Goal: Task Accomplishment & Management: Manage account settings

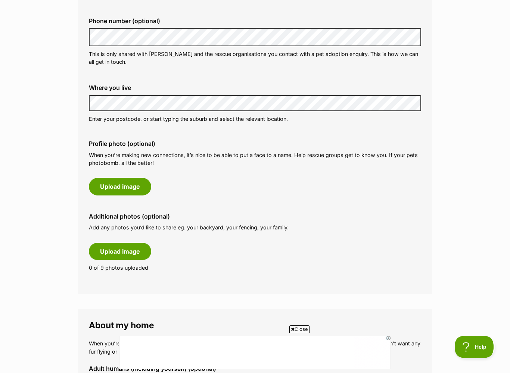
click at [131, 184] on button "Upload image" at bounding box center [120, 186] width 62 height 17
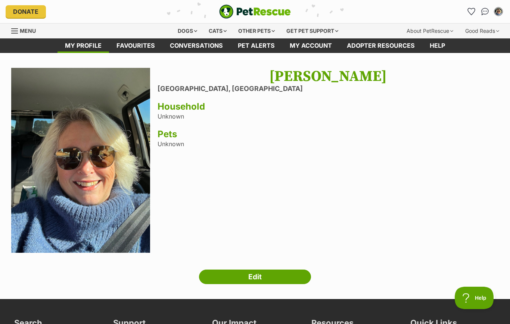
click at [272, 275] on link "Edit" at bounding box center [255, 277] width 112 height 15
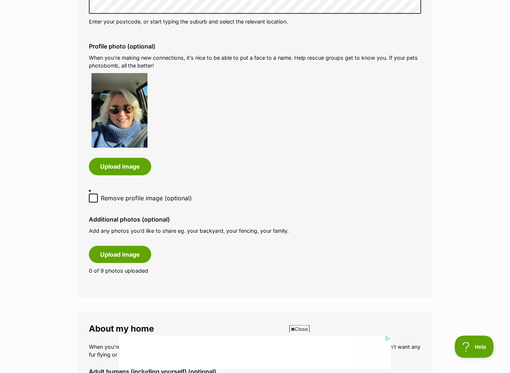
scroll to position [338, 0]
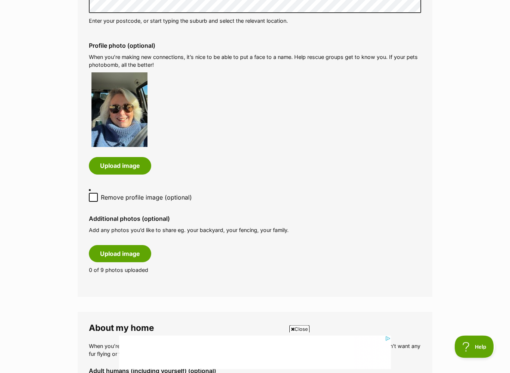
click at [126, 246] on button "Upload image" at bounding box center [120, 254] width 62 height 17
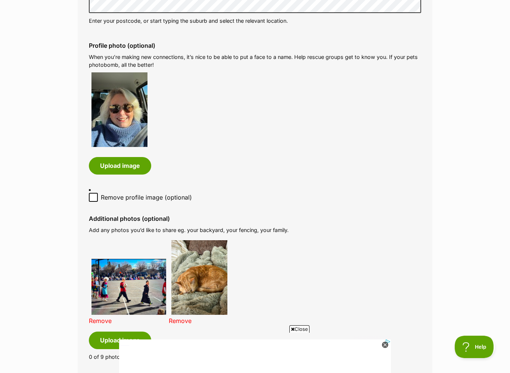
click at [112, 317] on link "Remove" at bounding box center [100, 320] width 23 height 7
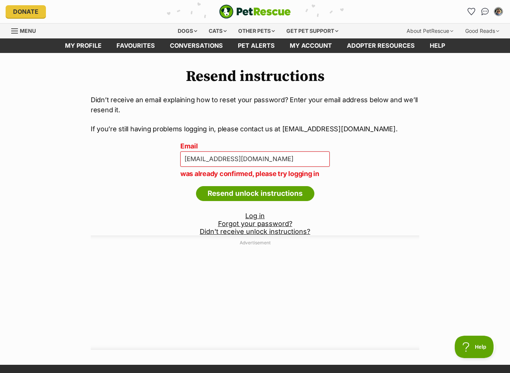
click at [285, 191] on input "Resend unlock instructions" at bounding box center [255, 193] width 118 height 15
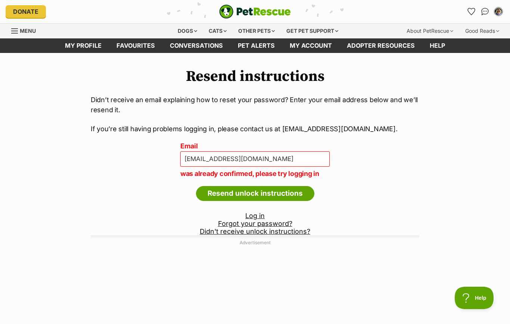
click at [88, 47] on link "My profile" at bounding box center [82, 45] width 51 height 15
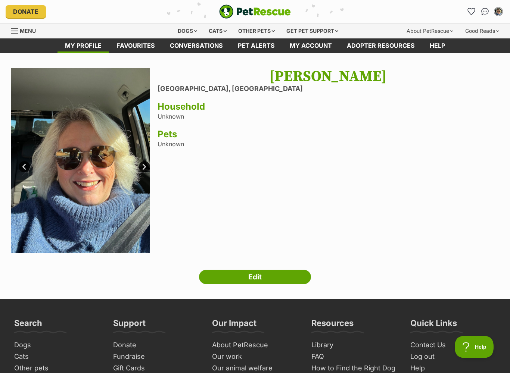
click at [178, 106] on h3 "Household" at bounding box center [327, 106] width 341 height 10
click at [185, 113] on div "[PERSON_NAME] [GEOGRAPHIC_DATA], [GEOGRAPHIC_DATA] Household Unknown Pets Unkno…" at bounding box center [327, 161] width 341 height 187
click at [260, 280] on link "Edit" at bounding box center [255, 277] width 112 height 15
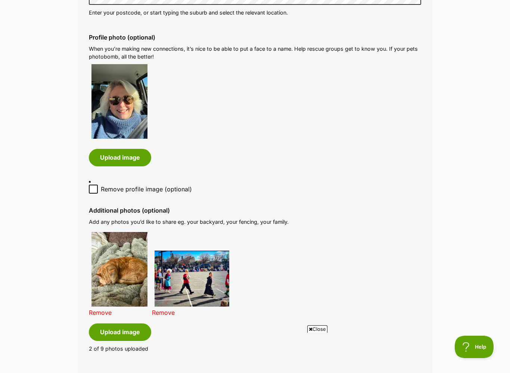
scroll to position [352, 0]
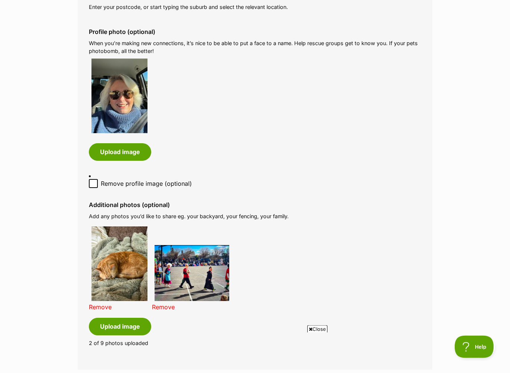
click at [164, 304] on link "Remove" at bounding box center [163, 307] width 23 height 7
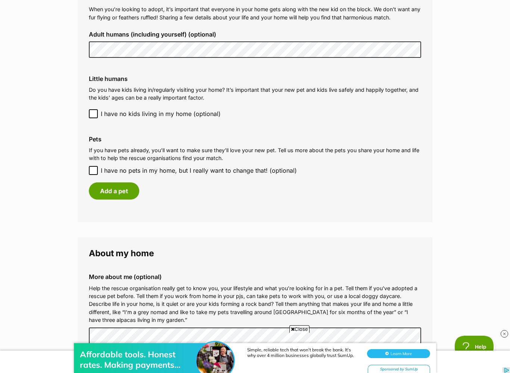
scroll to position [0, 0]
click at [116, 182] on button "Add a pet" at bounding box center [114, 190] width 50 height 17
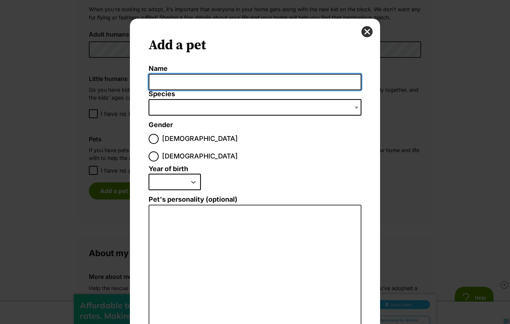
click at [157, 81] on input "Name" at bounding box center [254, 82] width 213 height 17
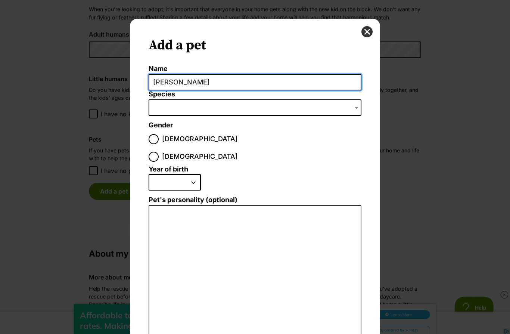
type input "Gracie"
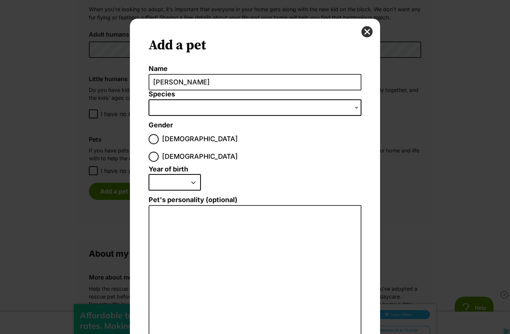
click at [164, 108] on span "Dialog Window - Close (Press escape to close)" at bounding box center [254, 107] width 213 height 16
type input "ginger desexed female indoor cat"
click at [269, 127] on input "ginger desexed female indoor cat" at bounding box center [254, 124] width 209 height 15
click at [372, 65] on div "Add a pet Name Gracie Species Bird Cat Dog Farm Animal Ferret Guinea Pig Horse …" at bounding box center [255, 218] width 250 height 398
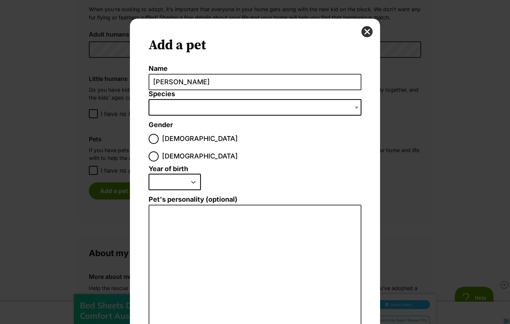
click at [357, 108] on b "Dialog Window - Close (Press escape to close)" at bounding box center [356, 108] width 4 height 2
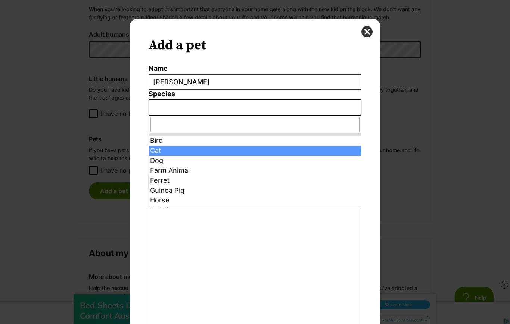
select select "2"
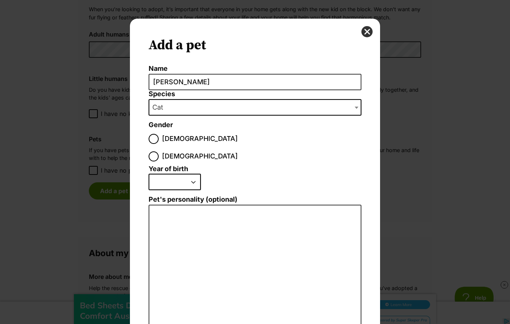
click at [159, 151] on input "Female" at bounding box center [153, 156] width 10 height 10
radio input "true"
click at [194, 174] on select "2025 2024 2023 2022 2021 2020 2019 2018 2017 2016 2015 2014 2013 2012 2011 2010…" at bounding box center [174, 182] width 52 height 16
select select "2014"
click at [277, 174] on li "2025 2024 2023 2022 2021 2020 2019 2018 2017 2016 2015 2014 2013 2012 2011 2010…" at bounding box center [252, 185] width 209 height 22
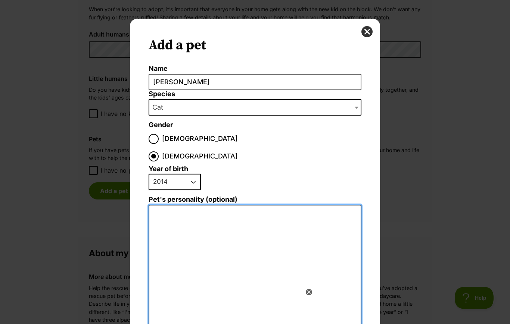
click at [172, 210] on textarea "Pet's personality (optional)" at bounding box center [254, 286] width 213 height 163
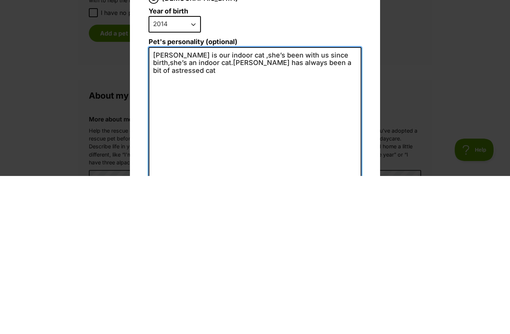
click at [320, 205] on textarea "Gracie is our indoor cat ,she’s been with us since birth,she’s an indoor cat.Gr…" at bounding box center [254, 286] width 213 height 163
click at [301, 205] on textarea "Gracie is our indoor cat ,she’s been with us since birth,she’s an indoor cat.Gr…" at bounding box center [254, 286] width 213 height 163
click at [342, 205] on textarea "Gracie is our indoor cat ,she’s been with us since birth,she’s an indoor cat.Gr…" at bounding box center [254, 286] width 213 height 163
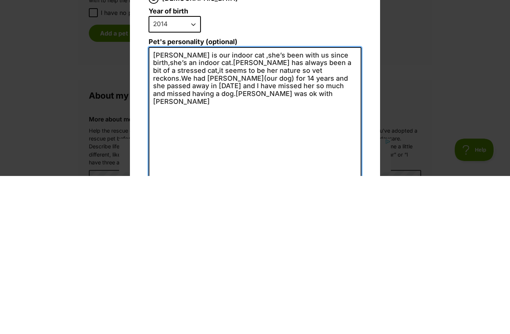
click at [303, 205] on textarea "Gracie is our indoor cat ,she’s been with us since birth,she’s an indoor cat.Gr…" at bounding box center [254, 286] width 213 height 163
click at [206, 205] on textarea "Gracie is our indoor cat ,she’s been with us since birth,she’s an indoor cat.Gr…" at bounding box center [254, 286] width 213 height 163
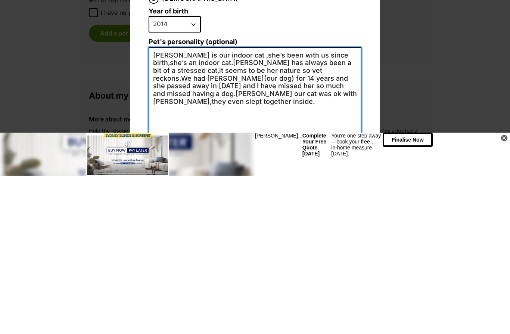
click at [191, 205] on textarea "Gracie is our indoor cat ,she’s been with us since birth,she’s an indoor cat.Gr…" at bounding box center [254, 286] width 213 height 163
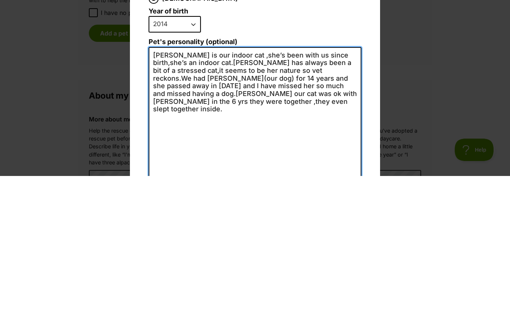
click at [216, 205] on textarea "Gracie is our indoor cat ,she’s been with us since birth,she’s an indoor cat.Gr…" at bounding box center [254, 286] width 213 height 163
click at [329, 205] on textarea "Gracie is our indoor cat ,she’s been with us since birth,she’s an indoor cat.Gr…" at bounding box center [254, 286] width 213 height 163
click at [231, 205] on textarea "Gracie is our indoor cat ,she’s been with us since birth,11yrs ,she’s an indoor…" at bounding box center [254, 286] width 213 height 163
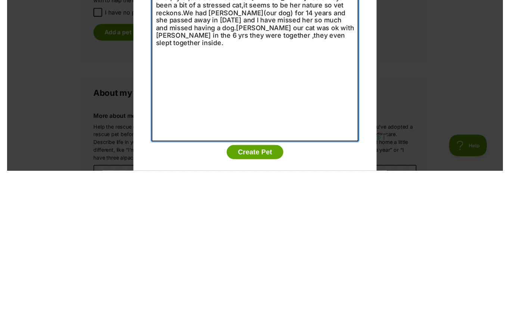
scroll to position [65, 0]
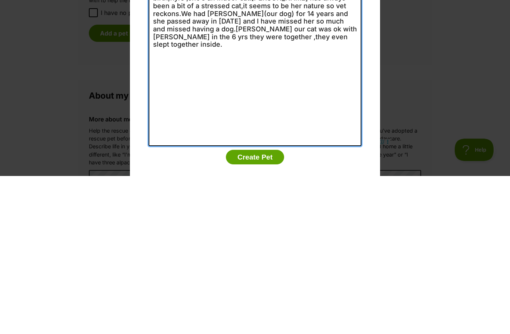
type textarea "Gracie is our indoor cat ,she’s been with us since birth,11yrs ,she’s an indoor…"
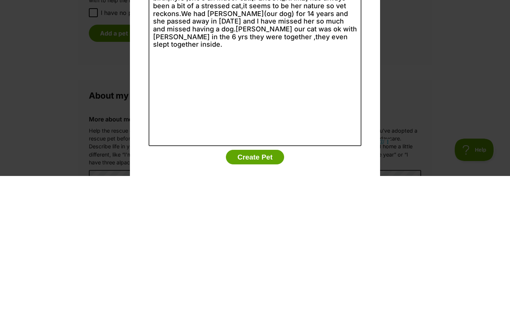
click at [255, 307] on button "Create Pet" at bounding box center [255, 314] width 58 height 15
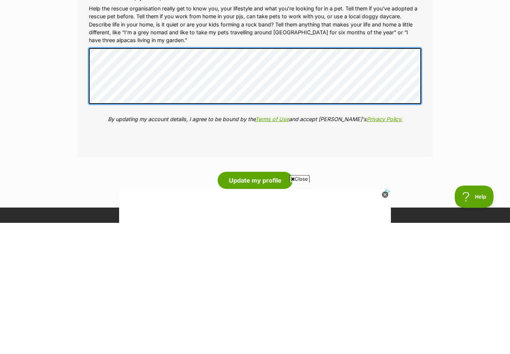
scroll to position [0, 0]
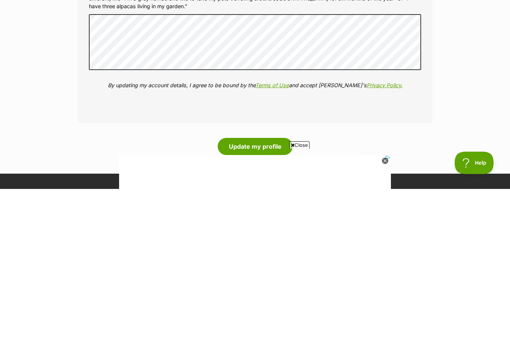
click at [249, 303] on button "Update my profile" at bounding box center [255, 311] width 75 height 17
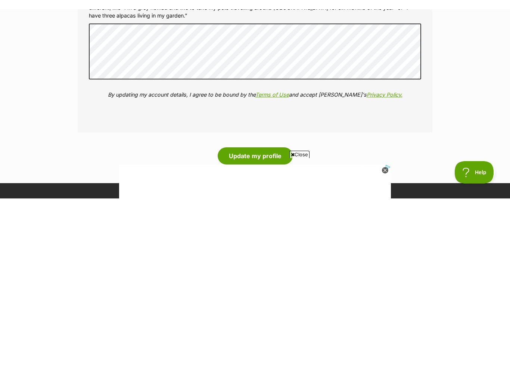
scroll to position [1141, 0]
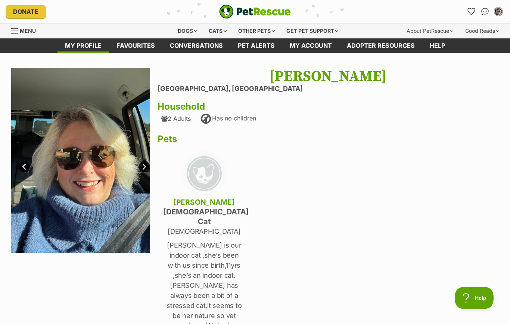
click at [181, 30] on div "Dogs" at bounding box center [187, 31] width 30 height 15
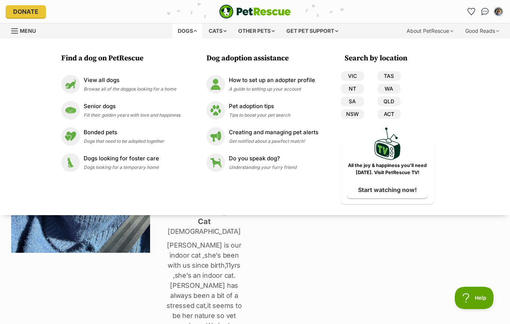
click at [355, 115] on link "NSW" at bounding box center [352, 114] width 23 height 10
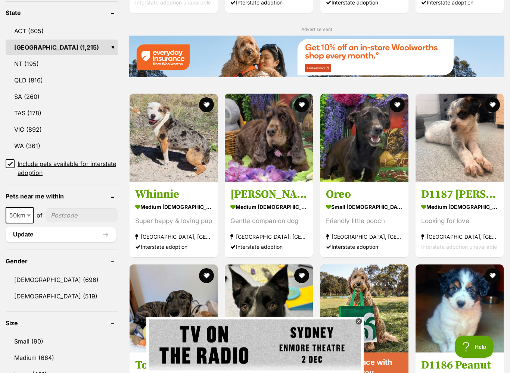
scroll to position [396, 0]
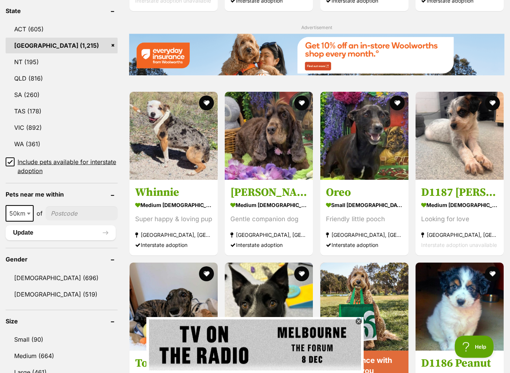
click at [37, 297] on link "[DEMOGRAPHIC_DATA] (519)" at bounding box center [62, 295] width 112 height 16
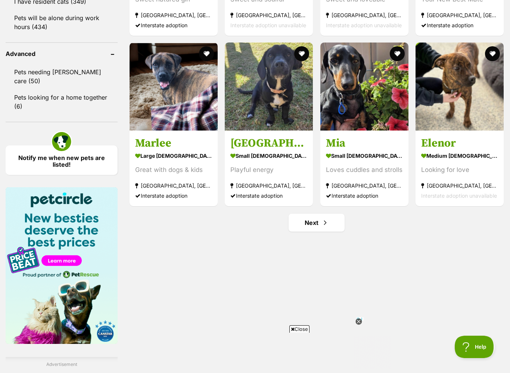
scroll to position [961, 0]
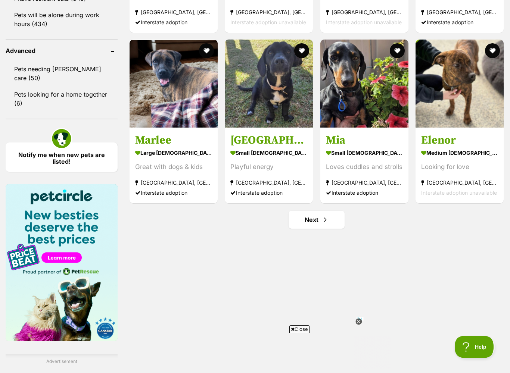
click at [313, 223] on link "Next" at bounding box center [316, 220] width 56 height 18
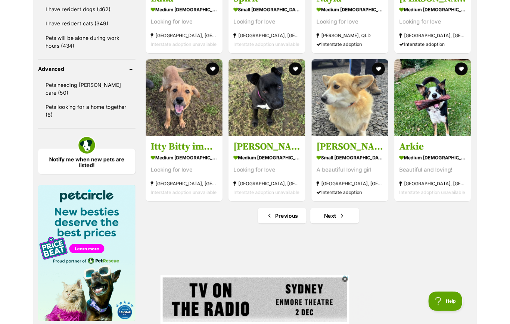
scroll to position [932, 0]
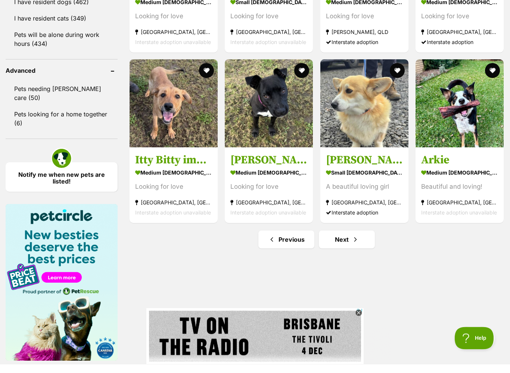
click at [358, 131] on img at bounding box center [364, 112] width 88 height 88
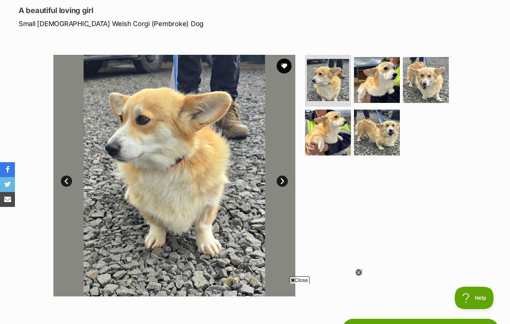
scroll to position [100, 0]
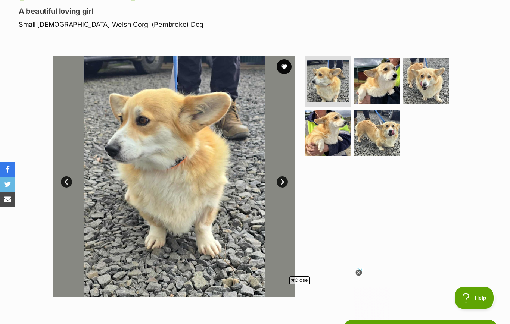
click at [328, 79] on img at bounding box center [328, 81] width 42 height 42
click at [374, 75] on img at bounding box center [377, 81] width 46 height 46
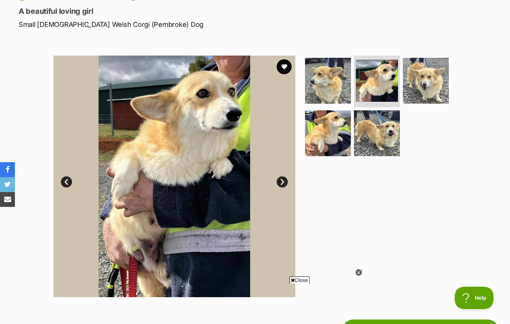
click at [430, 79] on img at bounding box center [426, 81] width 46 height 46
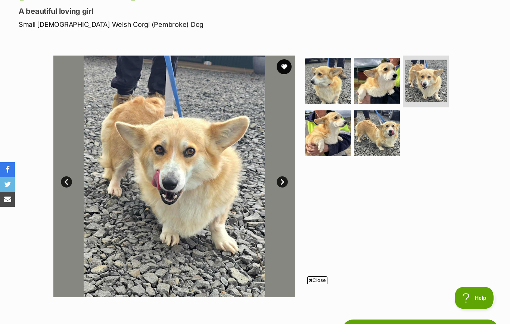
click at [330, 132] on img at bounding box center [328, 133] width 46 height 46
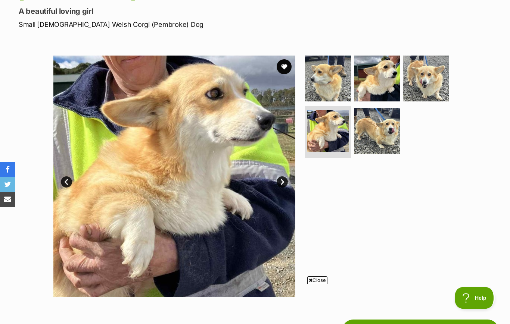
click at [382, 125] on img at bounding box center [377, 131] width 46 height 46
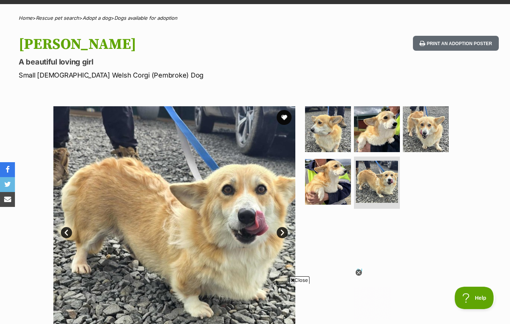
scroll to position [48, 0]
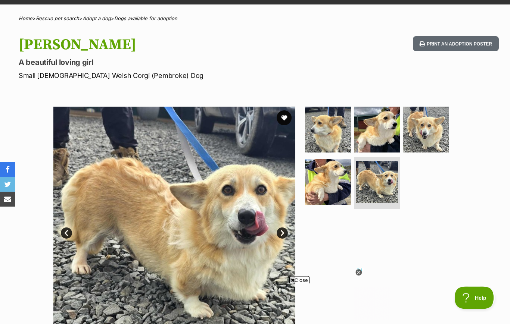
click at [358, 275] on icon at bounding box center [358, 273] width 6 height 6
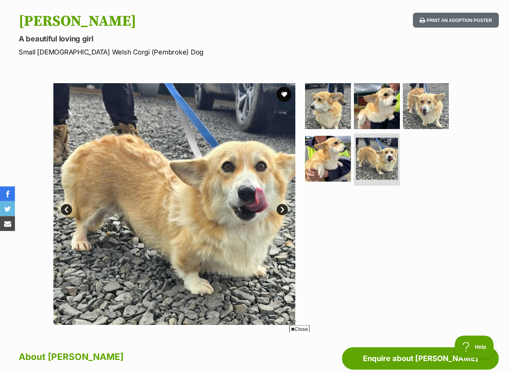
scroll to position [72, 0]
click at [279, 204] on link "Next" at bounding box center [281, 209] width 11 height 11
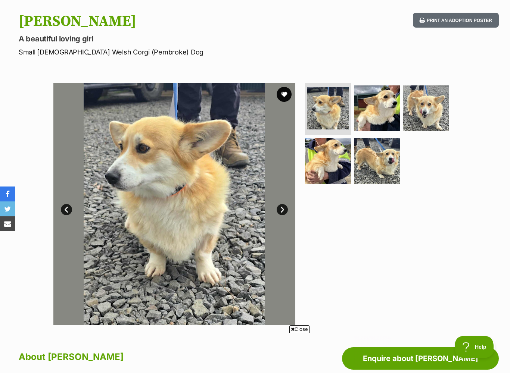
click at [281, 207] on link "Next" at bounding box center [281, 209] width 11 height 11
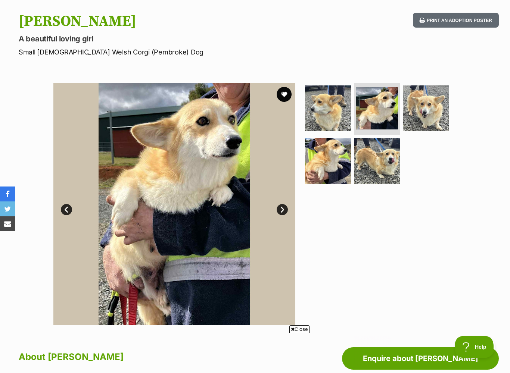
click at [282, 207] on link "Next" at bounding box center [281, 209] width 11 height 11
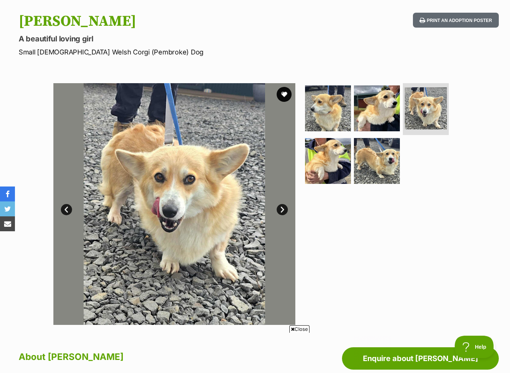
click at [278, 209] on link "Next" at bounding box center [281, 209] width 11 height 11
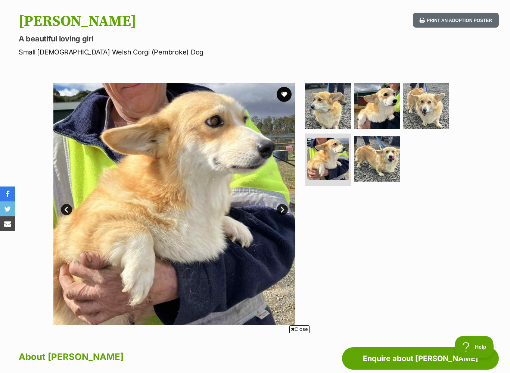
click at [282, 208] on link "Next" at bounding box center [281, 209] width 11 height 11
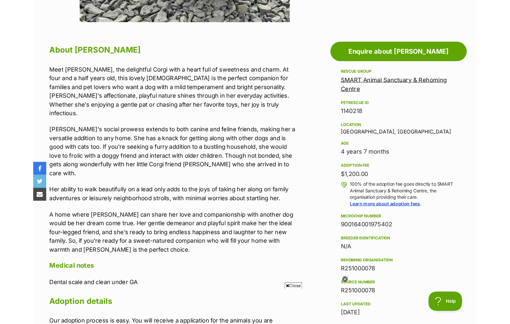
scroll to position [371, 0]
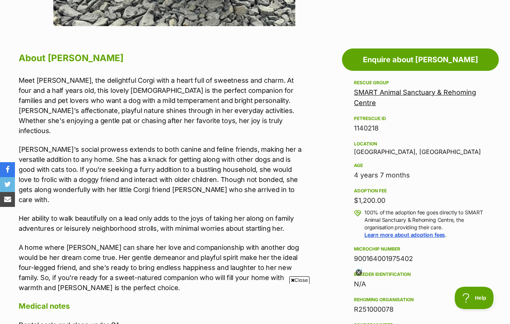
click at [359, 274] on icon at bounding box center [358, 273] width 6 height 6
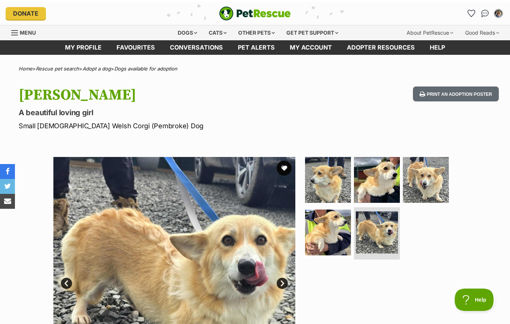
scroll to position [0, 0]
